Goal: Find specific page/section

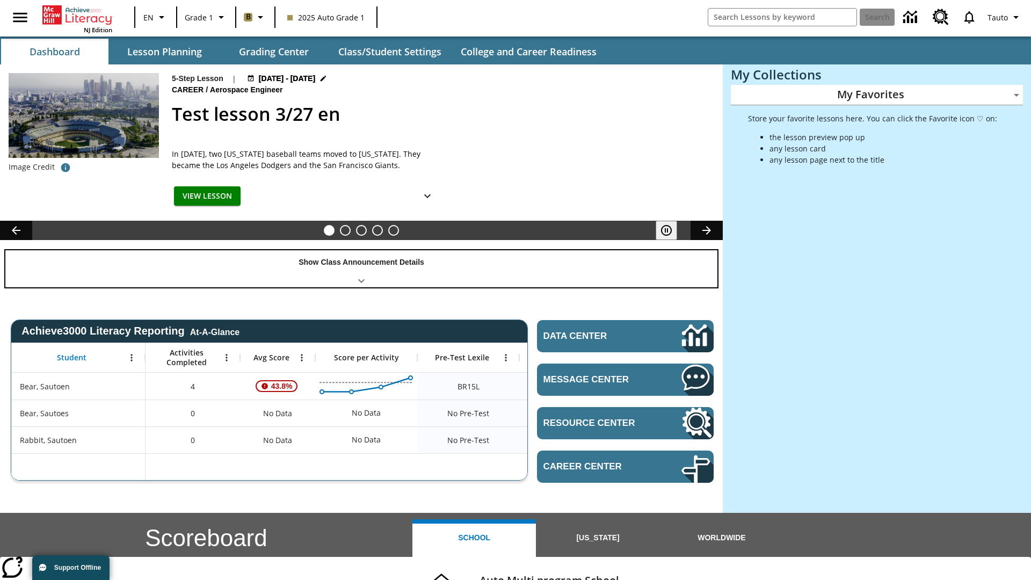
click at [361, 269] on div "Show Class Announcement Details" at bounding box center [361, 268] width 712 height 37
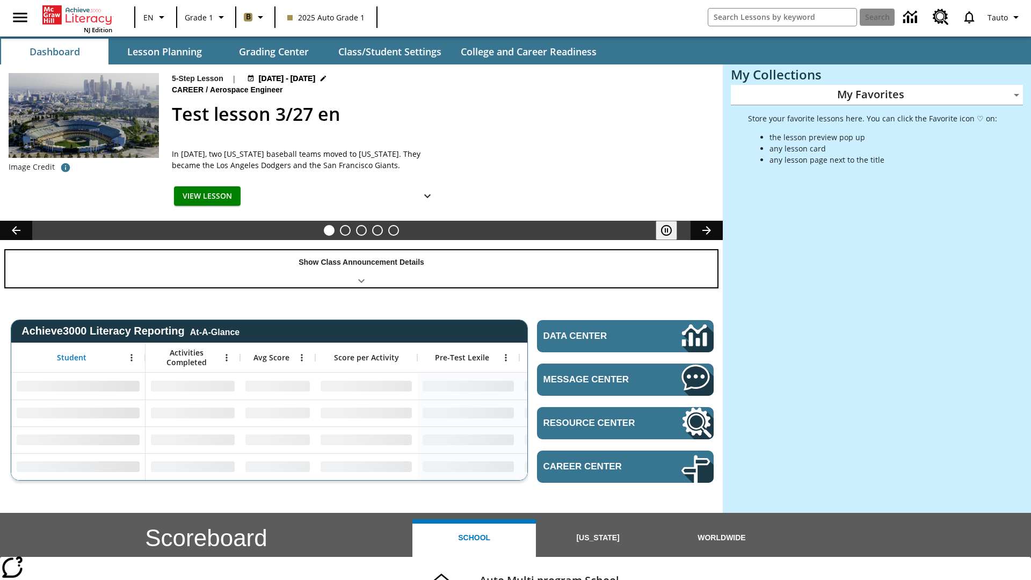
click at [361, 269] on div "Show Class Announcement Details" at bounding box center [361, 268] width 712 height 37
